Goal: Task Accomplishment & Management: Manage account settings

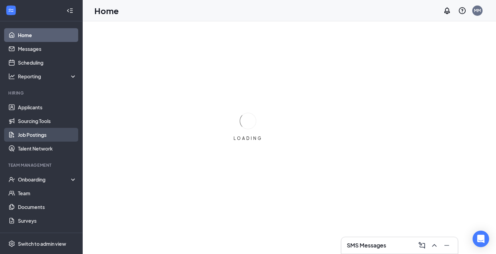
click at [30, 136] on link "Job Postings" at bounding box center [47, 135] width 59 height 14
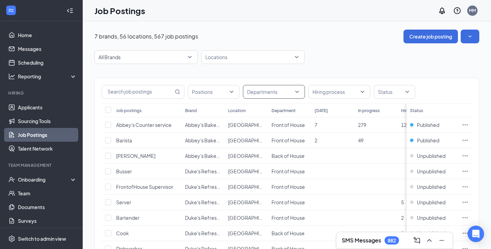
click at [296, 93] on div at bounding box center [270, 91] width 52 height 11
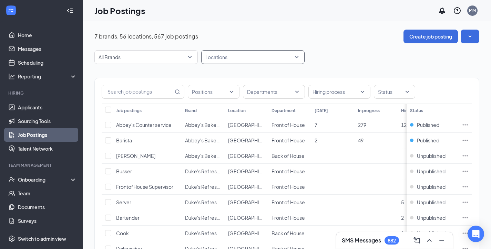
click at [251, 57] on div at bounding box center [249, 57] width 93 height 11
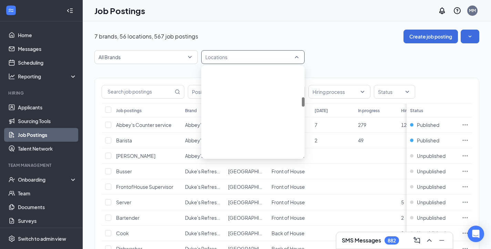
scroll to position [275, 0]
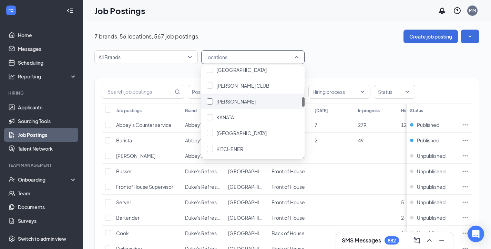
click at [229, 105] on div "[PERSON_NAME]" at bounding box center [235, 102] width 39 height 8
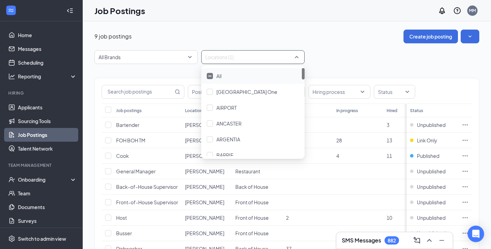
click at [352, 37] on div "9 job postings Create job posting" at bounding box center [286, 37] width 385 height 14
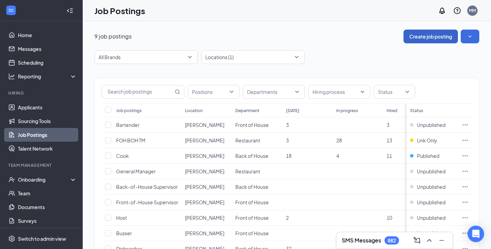
click at [444, 35] on button "Create job posting" at bounding box center [430, 37] width 54 height 14
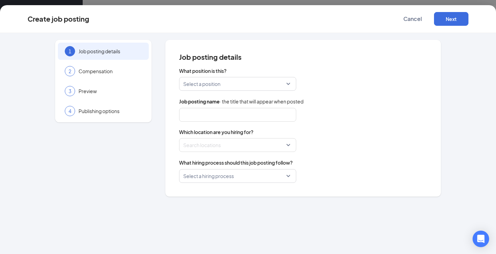
click at [217, 86] on input "search" at bounding box center [235, 83] width 104 height 13
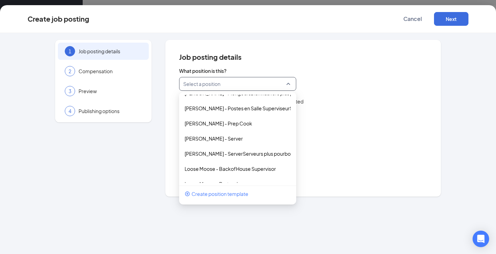
scroll to position [616, 0]
click at [228, 137] on p "[PERSON_NAME] - Server" at bounding box center [232, 138] width 95 height 7
type input "Server"
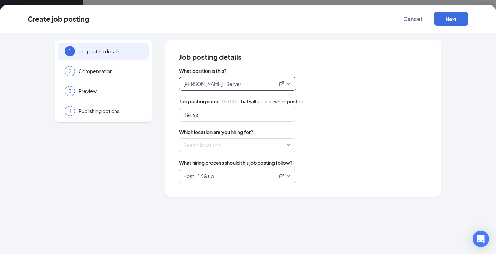
click at [345, 138] on div "Which location are you hiring for? Search locations" at bounding box center [303, 140] width 248 height 23
click at [248, 145] on div at bounding box center [236, 145] width 104 height 11
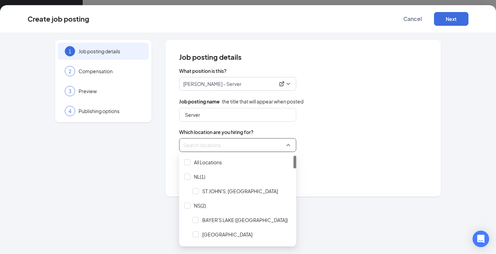
click at [340, 166] on div "What hiring process should this job posting follow?" at bounding box center [303, 163] width 248 height 8
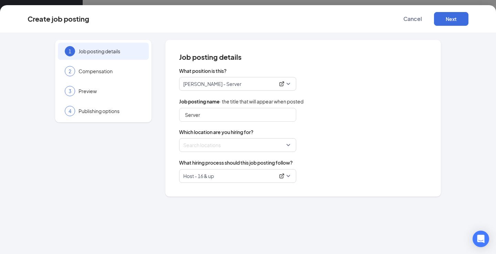
click at [269, 145] on div at bounding box center [236, 145] width 104 height 11
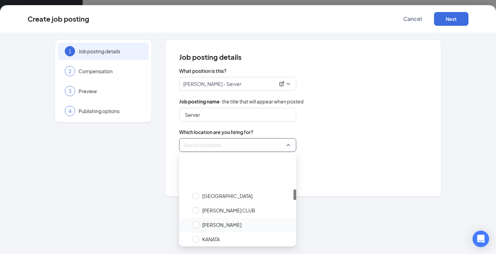
scroll to position [275, 0]
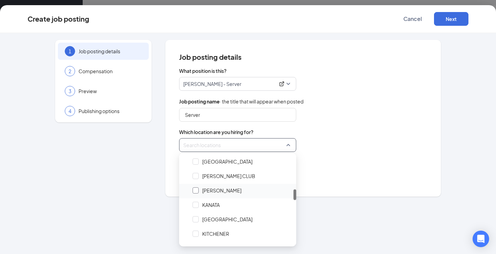
click at [193, 186] on span "[PERSON_NAME]" at bounding box center [241, 190] width 103 height 13
click at [316, 168] on div "What hiring process should this job posting follow? Host - 16 & up" at bounding box center [303, 171] width 248 height 24
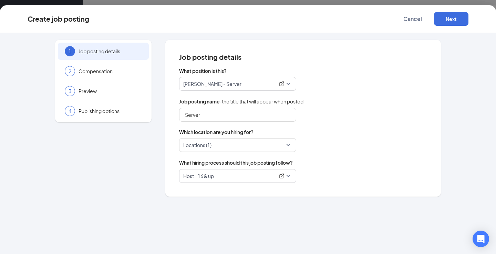
click at [226, 177] on p "Host - 16 & up" at bounding box center [229, 176] width 92 height 7
click at [219, 173] on p "Host - 16 & up" at bounding box center [229, 176] width 92 height 7
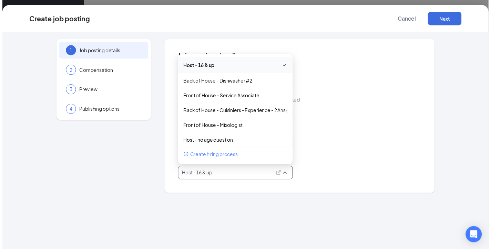
scroll to position [0, 0]
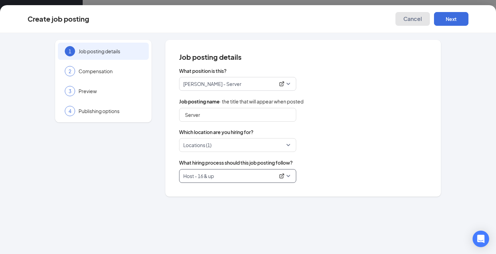
click at [405, 18] on span "Cancel" at bounding box center [412, 18] width 19 height 7
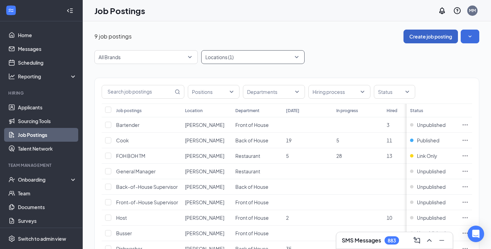
click at [263, 57] on div at bounding box center [249, 57] width 93 height 11
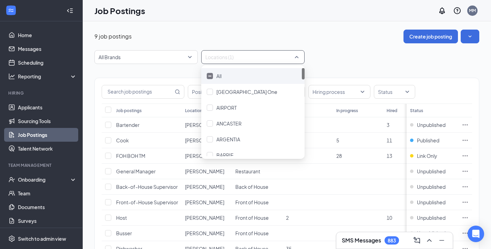
click at [208, 74] on div at bounding box center [210, 76] width 6 height 6
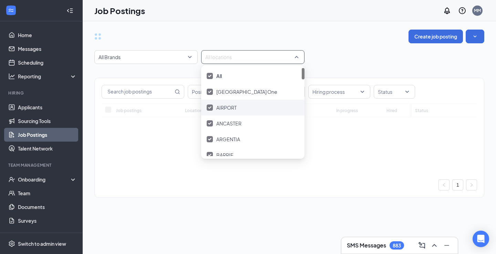
click at [212, 108] on div at bounding box center [210, 108] width 6 height 6
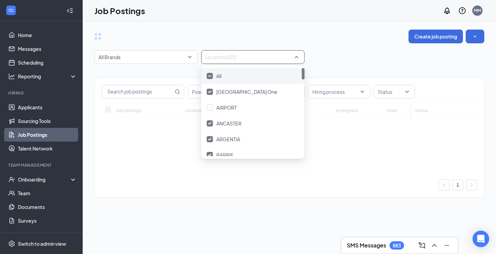
click at [207, 74] on div "All" at bounding box center [252, 76] width 103 height 16
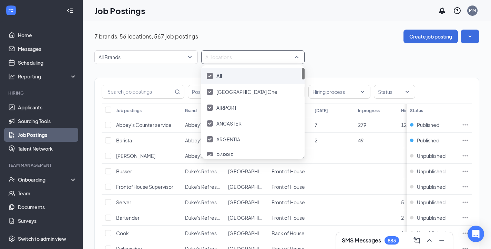
click at [209, 73] on div at bounding box center [210, 76] width 6 height 6
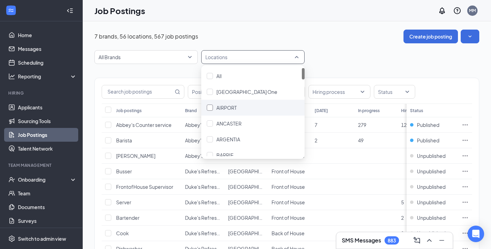
click at [210, 109] on div at bounding box center [210, 108] width 6 height 6
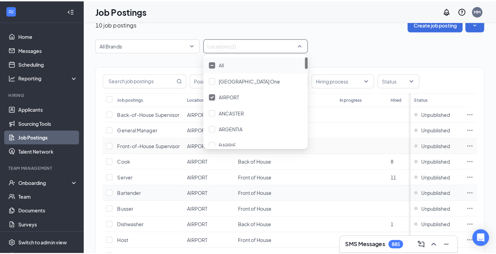
scroll to position [34, 0]
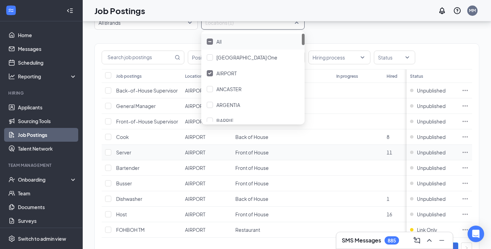
click at [468, 156] on icon "Ellipses" at bounding box center [464, 152] width 7 height 7
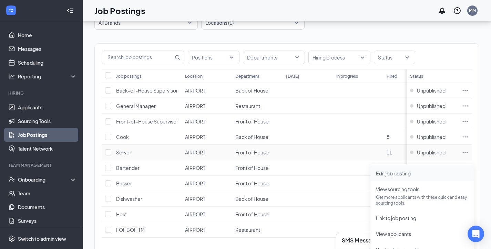
click at [381, 170] on span "Edit job posting" at bounding box center [422, 174] width 92 height 8
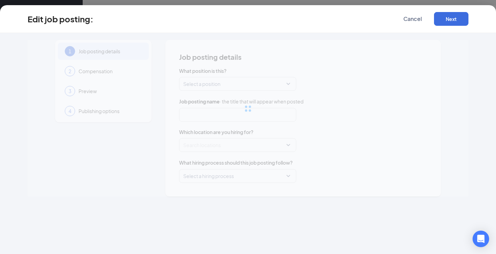
type input "Server"
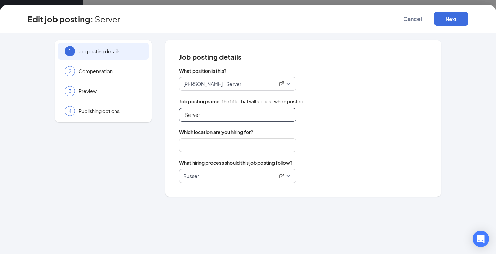
type input "AIRPORT"
click at [210, 177] on p "Busser" at bounding box center [229, 176] width 92 height 7
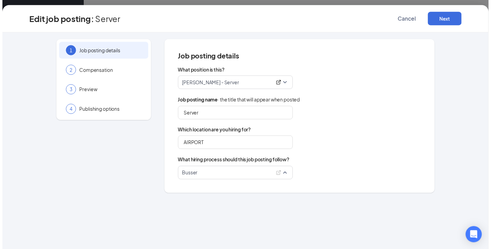
scroll to position [171, 0]
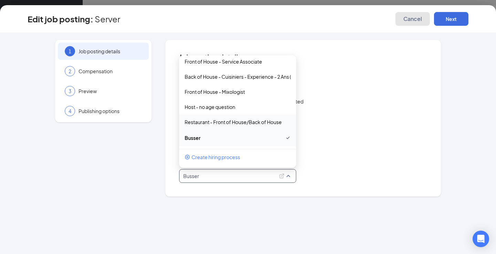
click at [417, 20] on span "Cancel" at bounding box center [412, 18] width 19 height 7
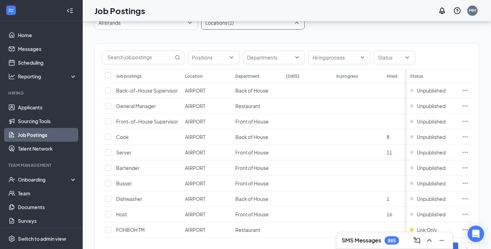
click at [253, 26] on div at bounding box center [249, 22] width 93 height 11
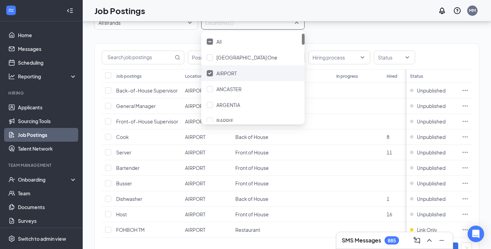
click at [209, 73] on img at bounding box center [209, 73] width 3 height 3
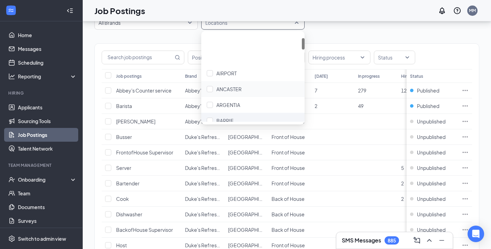
scroll to position [34, 0]
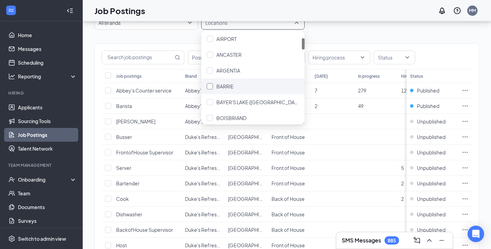
click at [210, 86] on div at bounding box center [210, 86] width 6 height 6
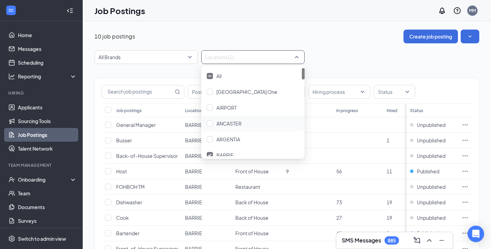
click at [335, 34] on div "10 job postings Create job posting" at bounding box center [286, 37] width 385 height 14
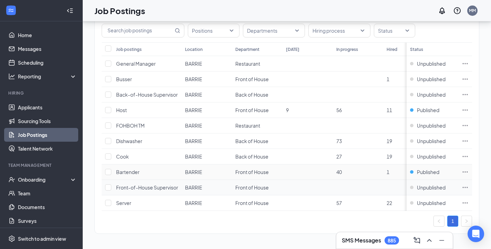
scroll to position [73, 0]
click at [468, 200] on icon "Ellipses" at bounding box center [464, 203] width 7 height 7
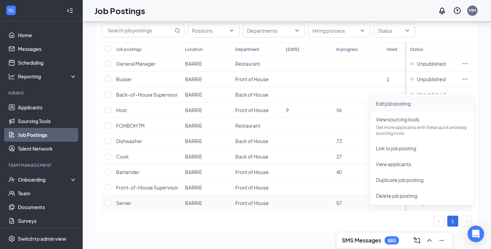
click at [380, 101] on span "Edit job posting" at bounding box center [393, 104] width 35 height 6
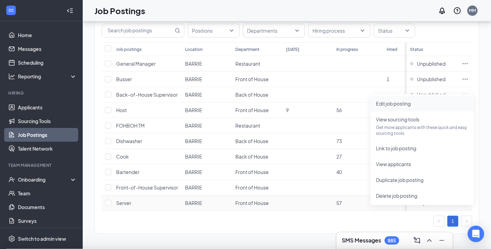
scroll to position [68, 0]
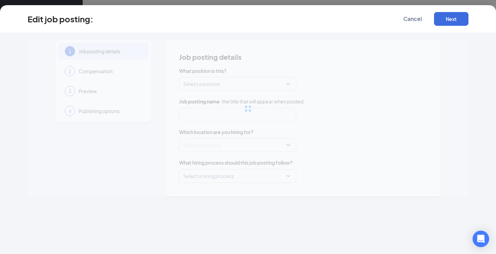
type input "Server"
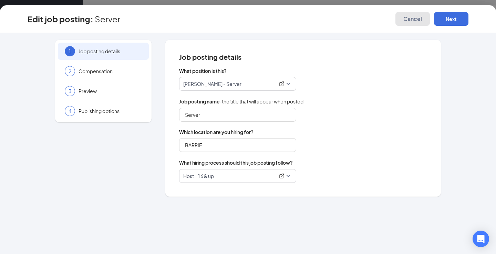
click at [409, 17] on span "Cancel" at bounding box center [412, 18] width 19 height 7
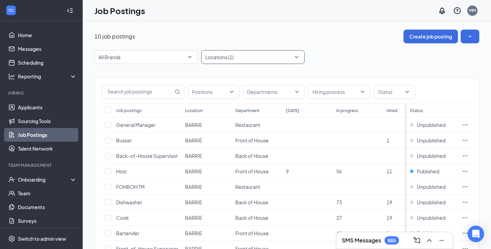
click at [247, 51] on div "Locations (1)" at bounding box center [252, 57] width 103 height 14
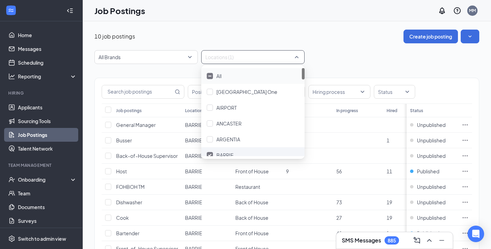
scroll to position [172, 0]
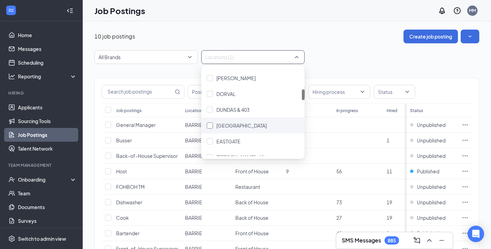
click at [211, 127] on div at bounding box center [210, 126] width 6 height 6
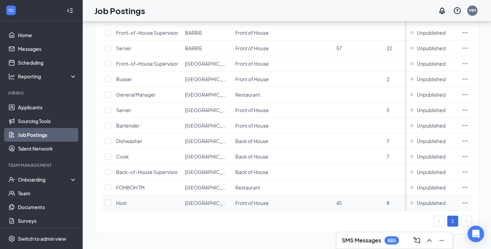
scroll to position [235, 0]
click at [468, 110] on icon "Ellipses" at bounding box center [464, 110] width 5 height 1
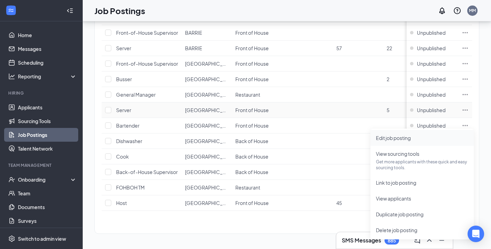
click at [390, 134] on span "Edit job posting" at bounding box center [422, 138] width 92 height 8
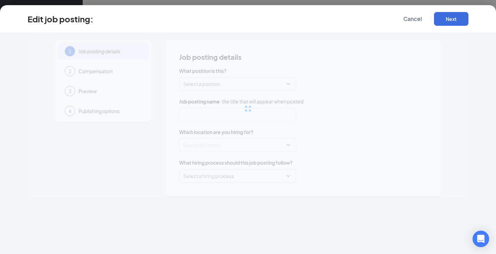
type input "Server"
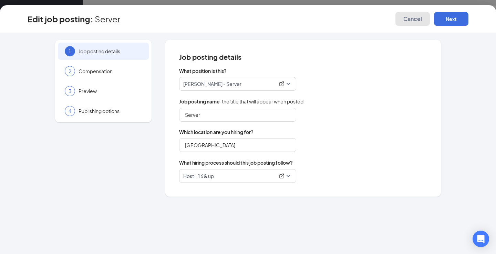
click at [413, 18] on span "Cancel" at bounding box center [412, 18] width 19 height 7
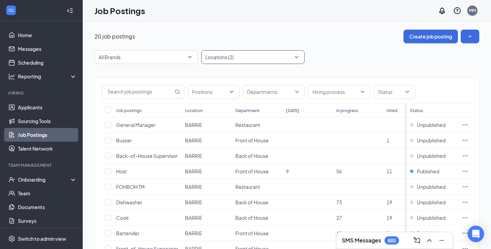
click at [278, 56] on div at bounding box center [249, 57] width 93 height 11
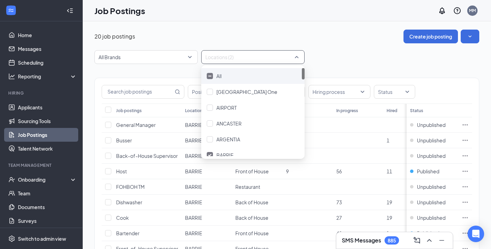
click at [216, 78] on div "All" at bounding box center [253, 76] width 92 height 8
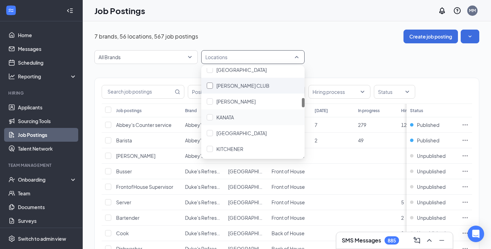
scroll to position [241, 0]
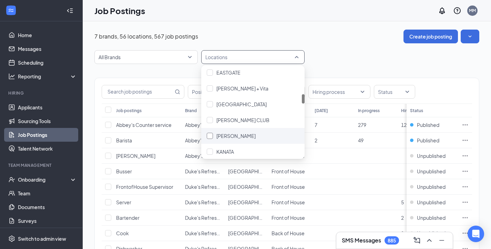
click at [210, 136] on div at bounding box center [210, 136] width 6 height 6
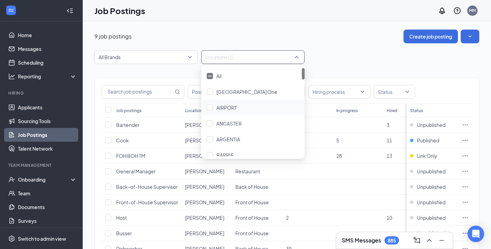
click at [356, 61] on div "All Brands Locations (1)" at bounding box center [286, 57] width 385 height 14
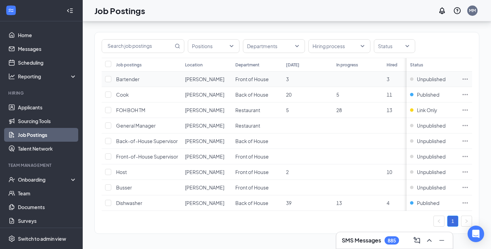
scroll to position [58, 0]
drag, startPoint x: 317, startPoint y: 216, endPoint x: 311, endPoint y: 227, distance: 12.3
click at [313, 228] on div "Positions Departments Hiring process Status Job postings Location Department [D…" at bounding box center [286, 133] width 385 height 202
click at [311, 227] on div "1" at bounding box center [287, 221] width 370 height 11
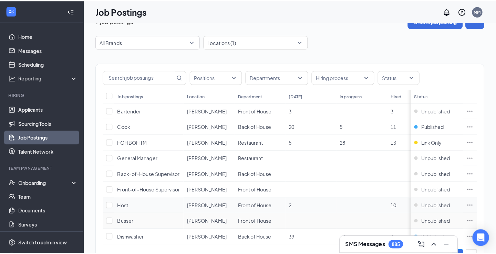
scroll to position [0, 0]
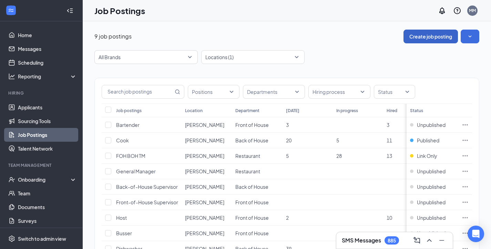
click at [439, 38] on button "Create job posting" at bounding box center [430, 37] width 54 height 14
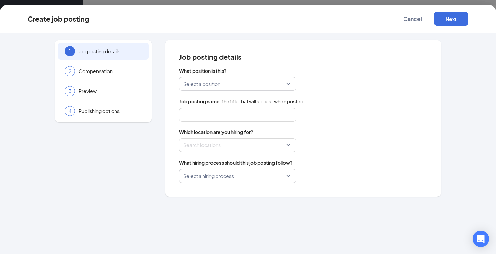
click at [217, 80] on input "search" at bounding box center [235, 83] width 104 height 13
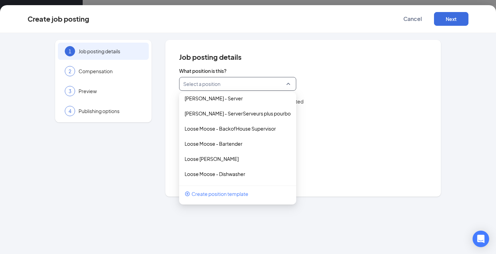
scroll to position [654, 0]
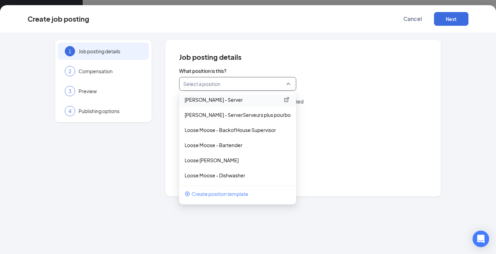
click at [222, 97] on p "[PERSON_NAME] - Server" at bounding box center [232, 99] width 95 height 7
type input "Server"
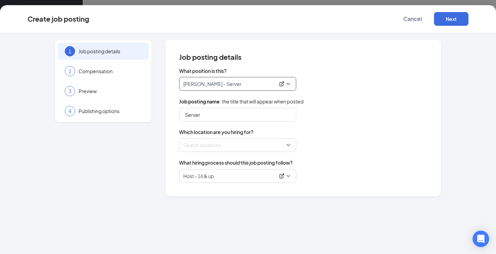
click at [227, 144] on div at bounding box center [236, 145] width 104 height 11
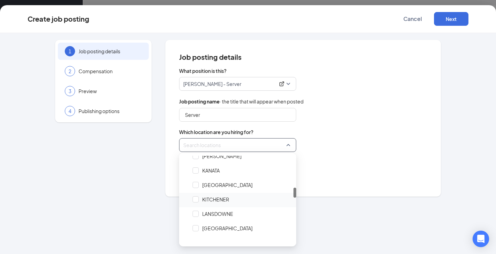
scroll to position [275, 0]
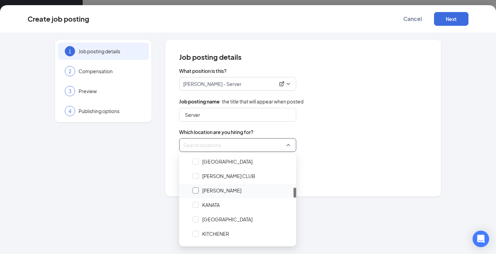
click at [196, 190] on div at bounding box center [195, 191] width 6 height 6
click at [358, 148] on div "Locations (1)" at bounding box center [303, 145] width 248 height 14
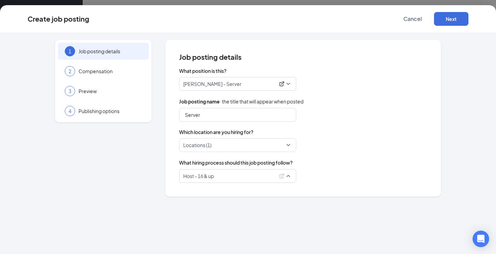
click at [229, 180] on span "Host - 16 & up" at bounding box center [237, 176] width 109 height 13
click at [244, 179] on p "Host - 16 & up" at bounding box center [229, 176] width 92 height 7
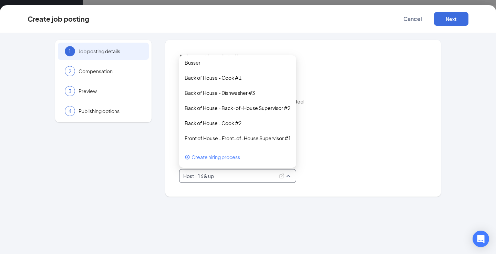
scroll to position [0, 0]
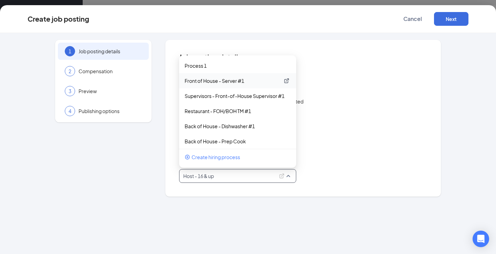
click at [244, 82] on p "Front of House - Server #1" at bounding box center [232, 80] width 95 height 7
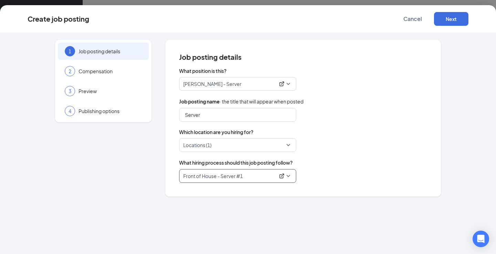
drag, startPoint x: 355, startPoint y: 176, endPoint x: 431, endPoint y: 113, distance: 99.0
click at [355, 176] on div "75347 Front of House - Server #1 75346 75347 75348 Process 1 Front of House - S…" at bounding box center [303, 176] width 248 height 14
click at [446, 20] on button "Next" at bounding box center [451, 19] width 34 height 14
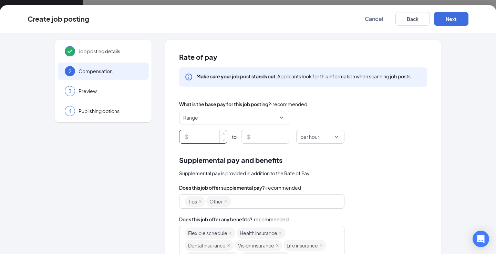
click at [211, 142] on input at bounding box center [208, 137] width 37 height 13
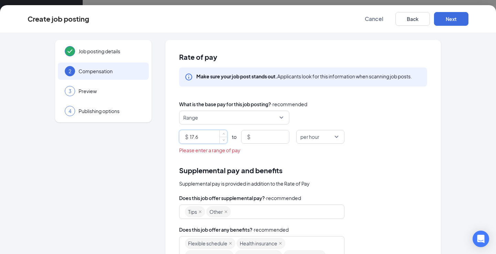
click at [300, 134] on span "per hour" at bounding box center [309, 137] width 19 height 13
type input "17.6"
click at [239, 114] on span "Range" at bounding box center [231, 117] width 96 height 13
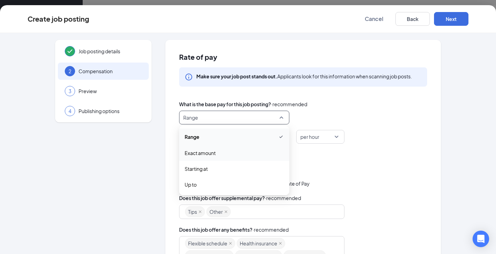
click at [198, 156] on span "Exact amount" at bounding box center [200, 153] width 31 height 8
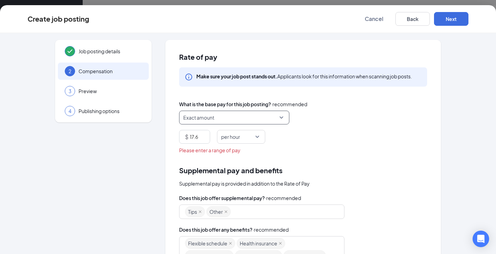
click at [292, 151] on div "Please enter a range of pay" at bounding box center [303, 151] width 248 height 8
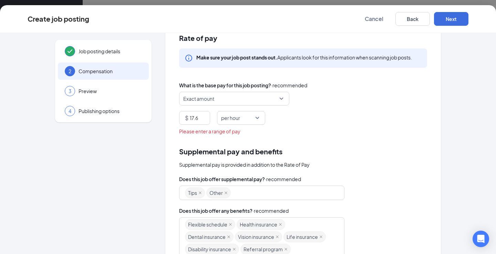
scroll to position [151, 0]
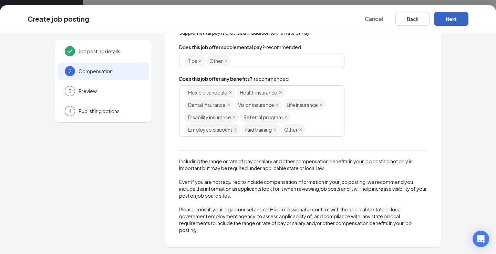
click at [450, 22] on button "Next" at bounding box center [451, 19] width 34 height 14
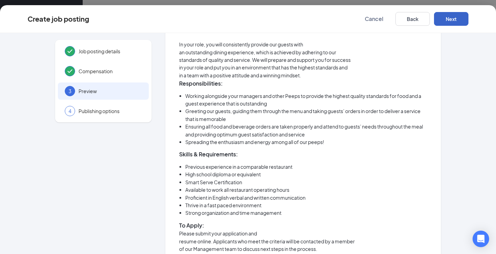
click at [450, 22] on button "Next" at bounding box center [451, 19] width 34 height 14
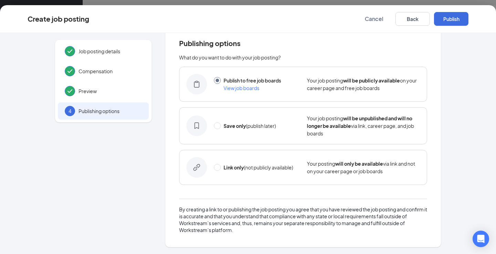
scroll to position [14, 0]
click at [216, 167] on input "radio" at bounding box center [217, 167] width 7 height 7
radio input "true"
radio input "false"
click at [448, 21] on button "Link only" at bounding box center [451, 19] width 34 height 14
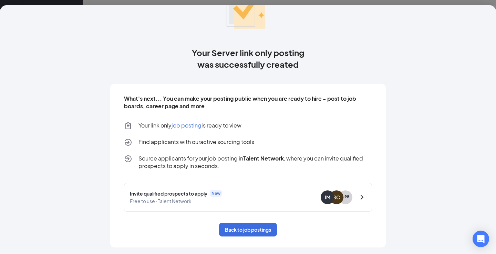
scroll to position [50, 0]
click at [244, 227] on button "Back to job postings" at bounding box center [248, 230] width 58 height 14
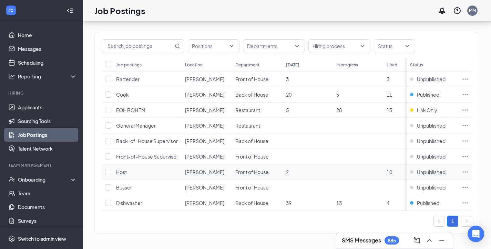
scroll to position [58, 0]
click at [468, 107] on icon "Ellipses" at bounding box center [464, 110] width 7 height 7
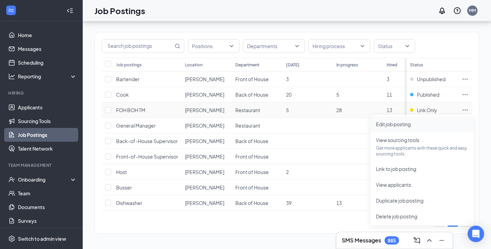
click at [409, 121] on span "Edit job posting" at bounding box center [393, 124] width 35 height 6
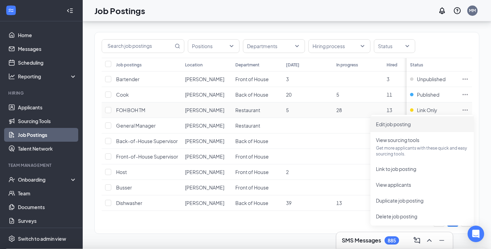
scroll to position [53, 0]
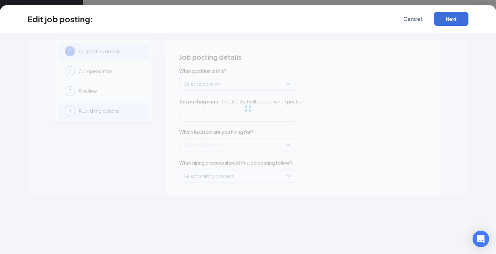
type input "FOH BOH TM"
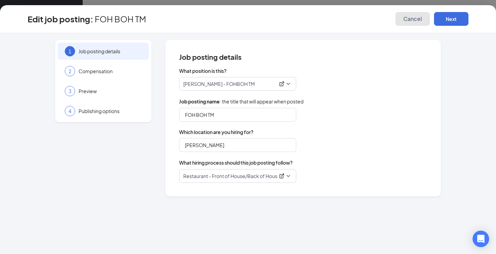
click at [410, 20] on span "Cancel" at bounding box center [412, 18] width 19 height 7
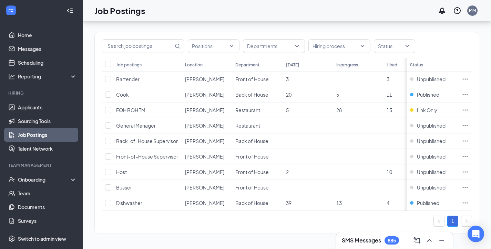
click at [184, 241] on div "Positions Departments Hiring process Status Job postings Location Department [D…" at bounding box center [286, 129] width 385 height 223
